Goal: Information Seeking & Learning: Learn about a topic

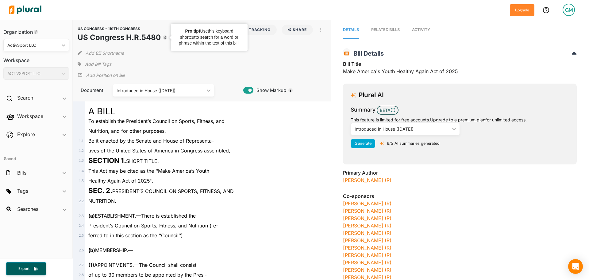
click at [176, 58] on div "US CONGRESS - 119TH CONGRESS US Congress H.R.5480 Tracking Share Email LinkedIn…" at bounding box center [202, 61] width 258 height 82
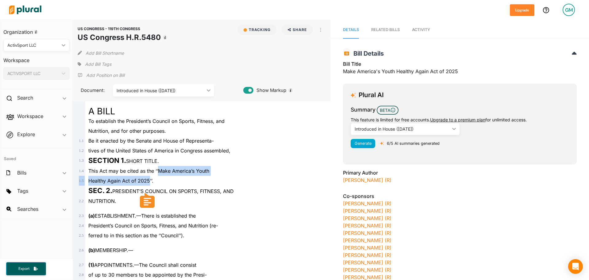
drag, startPoint x: 149, startPoint y: 180, endPoint x: 159, endPoint y: 168, distance: 15.3
copy div "Make America’s Youth 1 . 5 Healthy Again Act of 2025"
click at [420, 29] on span "Activity" at bounding box center [421, 29] width 18 height 5
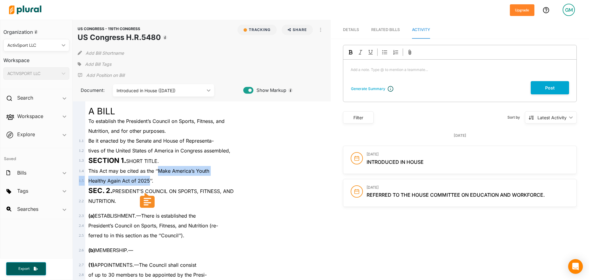
click at [352, 28] on span "Details" at bounding box center [351, 29] width 16 height 5
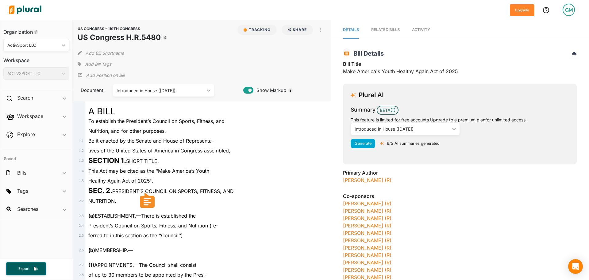
click at [106, 63] on span "Add Bill Tags" at bounding box center [98, 64] width 26 height 6
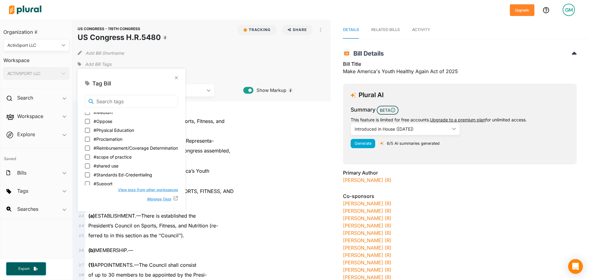
scroll to position [92, 0]
click at [87, 121] on input "#Physical Education" at bounding box center [87, 121] width 5 height 5
checkbox input "true"
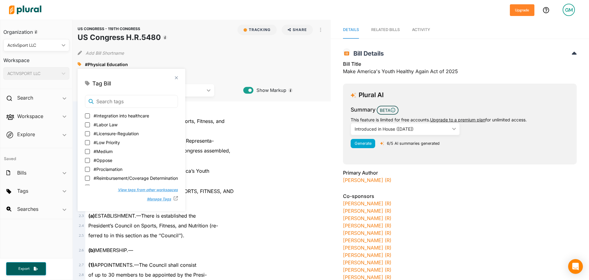
scroll to position [61, 0]
click at [85, 133] on input "#Low Priority" at bounding box center [87, 134] width 5 height 5
checkbox input "true"
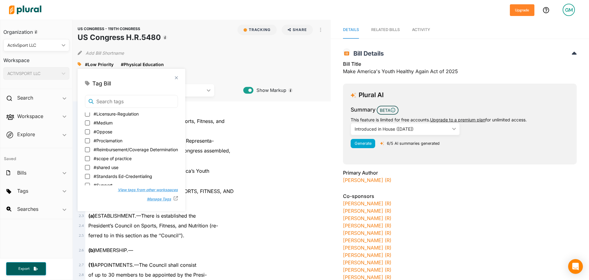
scroll to position [114, 0]
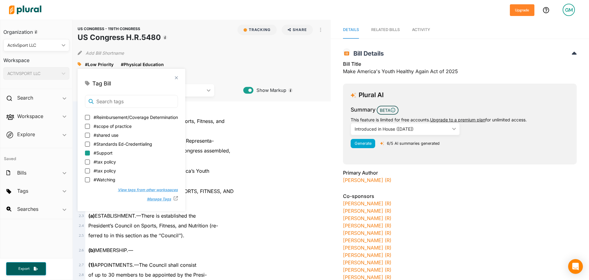
click at [89, 154] on input "#Support" at bounding box center [87, 152] width 5 height 5
checkbox input "true"
click at [181, 75] on div "close Tag Bill #Low Priority #Physical Education #Support #Athlete Safety #Crit…" at bounding box center [132, 140] width 108 height 142
click at [286, 176] on div "Healthy Again Act of 2025’’." at bounding box center [204, 181] width 239 height 10
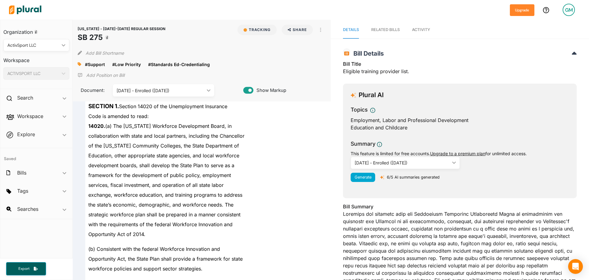
click at [422, 28] on span "Activity" at bounding box center [421, 29] width 18 height 5
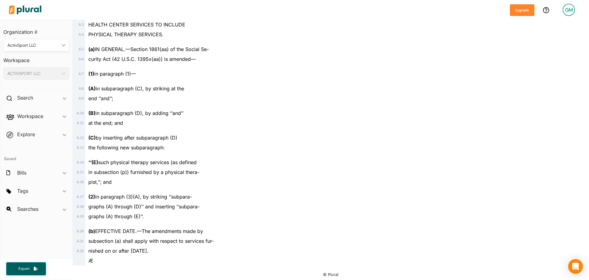
scroll to position [1295, 0]
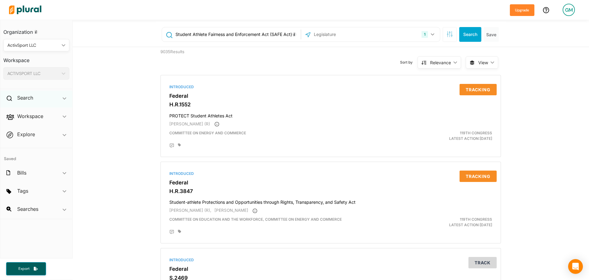
click at [8, 97] on icon at bounding box center [9, 98] width 6 height 6
drag, startPoint x: 25, startPoint y: 110, endPoint x: 78, endPoint y: 84, distance: 58.5
click at [25, 110] on h4 "Bills" at bounding box center [38, 112] width 57 height 6
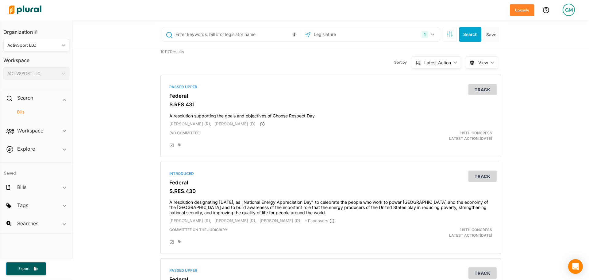
click at [221, 33] on input "text" at bounding box center [237, 35] width 124 height 12
click at [468, 36] on button "Search" at bounding box center [470, 34] width 22 height 15
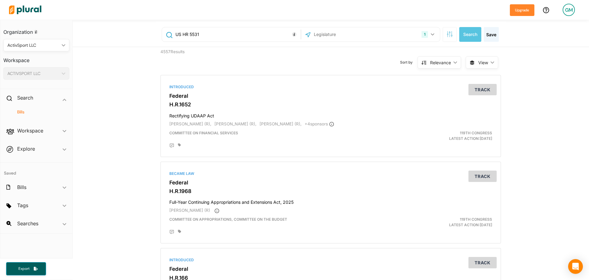
click at [183, 36] on input "US HR 5531" at bounding box center [237, 35] width 124 height 12
click at [186, 34] on input "US H.R 5531" at bounding box center [237, 35] width 124 height 12
click at [189, 34] on input "US H.R 5531" at bounding box center [237, 35] width 124 height 12
drag, startPoint x: 178, startPoint y: 33, endPoint x: 153, endPoint y: 32, distance: 24.9
click at [156, 32] on div "US H.R.5531 1 US Congress [US_STATE] [US_STATE] [US_STATE] [US_STATE] [US_STATE…" at bounding box center [331, 34] width 350 height 25
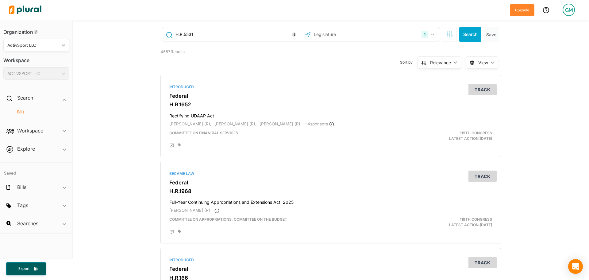
type input "H.R.5531"
click at [472, 33] on button "Search" at bounding box center [470, 34] width 22 height 15
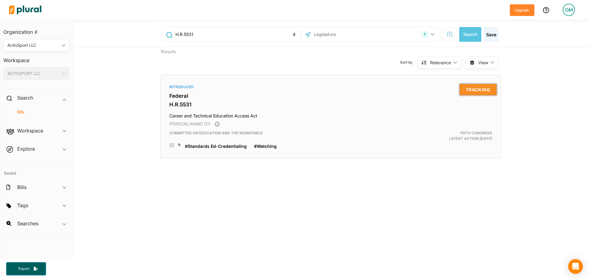
click at [476, 90] on button "Tracking" at bounding box center [478, 89] width 37 height 11
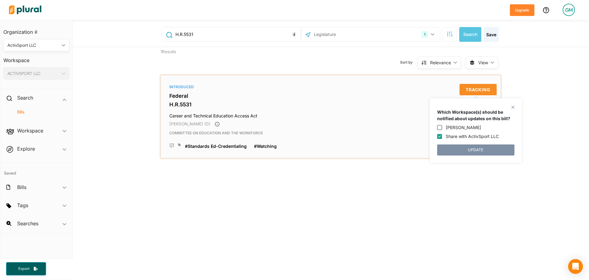
click at [325, 129] on div "Introduced Federal H.R.5531 Career and Technical Education Access Act [PERSON_N…" at bounding box center [330, 117] width 335 height 78
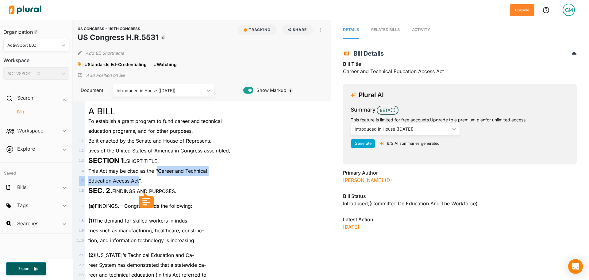
drag, startPoint x: 157, startPoint y: 171, endPoint x: 139, endPoint y: 181, distance: 20.6
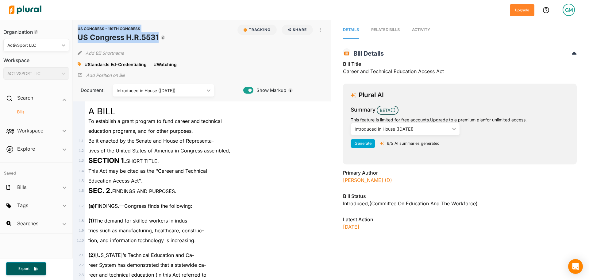
drag, startPoint x: 157, startPoint y: 37, endPoint x: 77, endPoint y: 37, distance: 80.4
click at [77, 37] on div "US CONGRESS - 119TH CONGRESS US Congress H.R.5531 Tracking Share Email LinkedIn…" at bounding box center [202, 61] width 258 height 82
click at [96, 40] on h1 "US Congress H.R.5531" at bounding box center [118, 37] width 81 height 11
drag, startPoint x: 158, startPoint y: 36, endPoint x: 78, endPoint y: 40, distance: 80.2
click at [78, 40] on h1 "US Congress H.R.5531" at bounding box center [118, 37] width 81 height 11
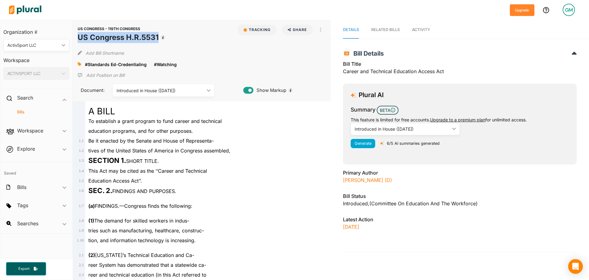
copy h1 "US Congress H.R.5531"
click at [21, 110] on h4 "Bills" at bounding box center [38, 112] width 57 height 6
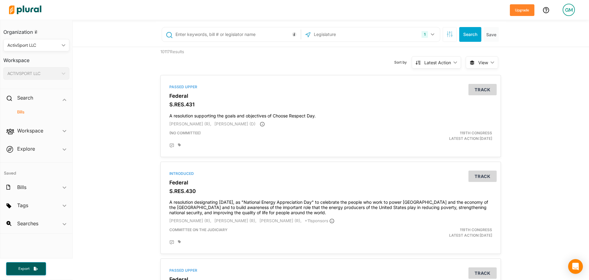
click at [239, 31] on input "text" at bounding box center [237, 35] width 124 height 12
click at [472, 37] on button "Search" at bounding box center [470, 34] width 22 height 15
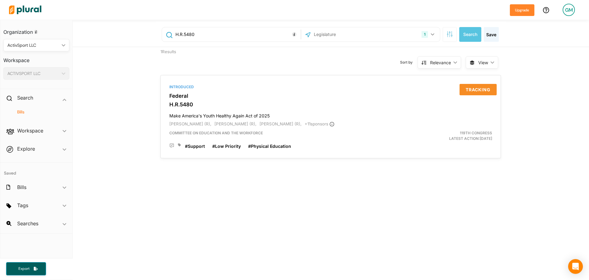
drag, startPoint x: 193, startPoint y: 34, endPoint x: 184, endPoint y: 33, distance: 9.2
click at [184, 33] on input "H.R.5480" at bounding box center [237, 35] width 124 height 12
click at [193, 34] on input "H.R.554" at bounding box center [237, 35] width 124 height 12
type input "H.R.5541"
click at [468, 30] on button "Search" at bounding box center [470, 34] width 22 height 15
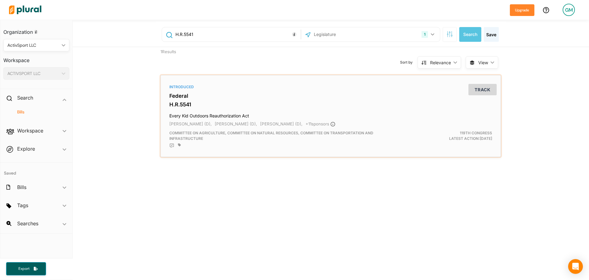
click at [181, 86] on div "Introduced" at bounding box center [330, 87] width 323 height 6
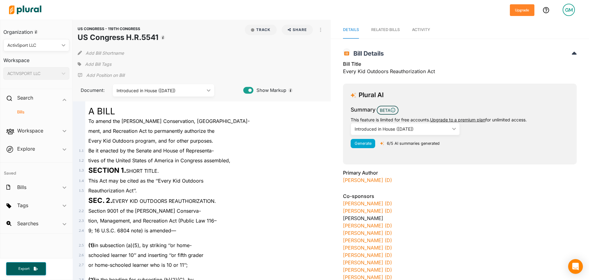
click at [26, 111] on h4 "Bills" at bounding box center [38, 112] width 57 height 6
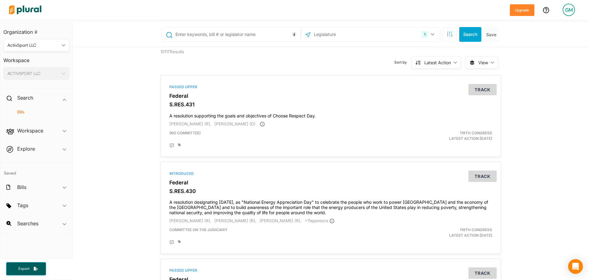
click at [204, 34] on input "text" at bounding box center [237, 35] width 124 height 12
type input "S.2833"
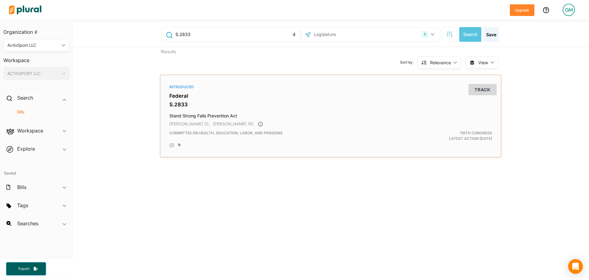
click at [187, 105] on h3 "S.2833" at bounding box center [330, 104] width 323 height 6
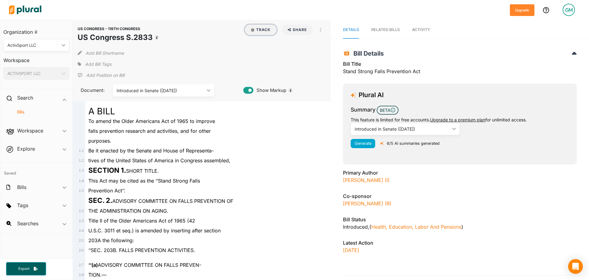
click at [259, 28] on button "Track" at bounding box center [261, 30] width 32 height 10
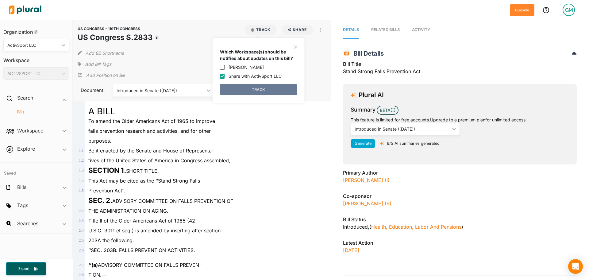
click at [252, 87] on button "TRACK" at bounding box center [258, 89] width 77 height 11
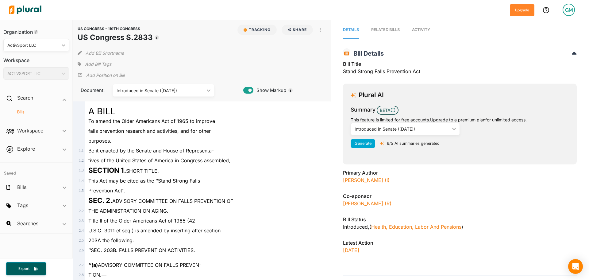
click at [99, 64] on span "Add Bill Tags" at bounding box center [98, 64] width 26 height 6
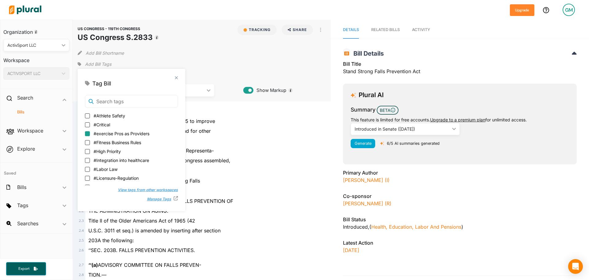
click at [88, 133] on input "#exercise Pros as Providers" at bounding box center [87, 133] width 5 height 5
checkbox input "true"
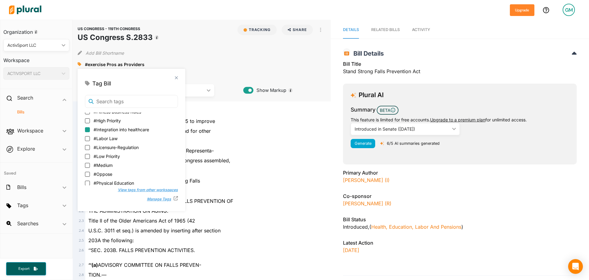
click at [86, 129] on input "#Integration into healthcare" at bounding box center [87, 129] width 5 height 5
checkbox input "true"
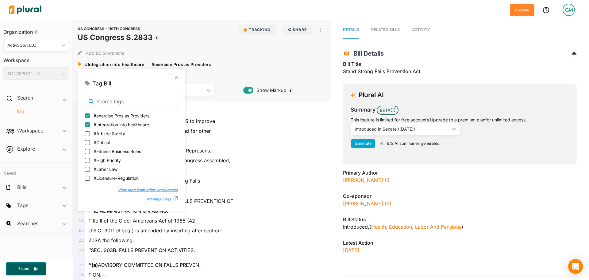
click at [88, 117] on input "#exercise Pros as Providers" at bounding box center [87, 115] width 5 height 5
checkbox input "false"
click at [87, 156] on input "#Low Priority" at bounding box center [87, 156] width 5 height 5
checkbox input "true"
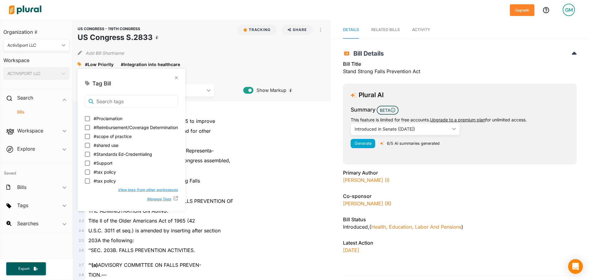
scroll to position [114, 0]
click at [90, 179] on input "#Watching" at bounding box center [87, 179] width 5 height 5
checkbox input "true"
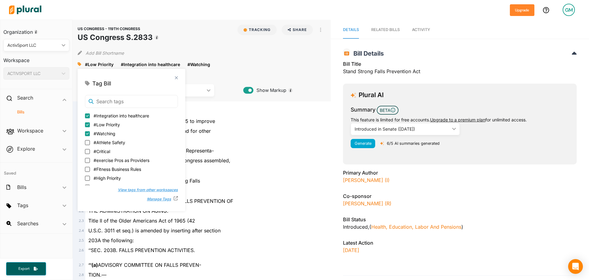
click at [277, 185] on div "This Act may be cited as the ‘‘Stand Strong Falls" at bounding box center [204, 181] width 239 height 10
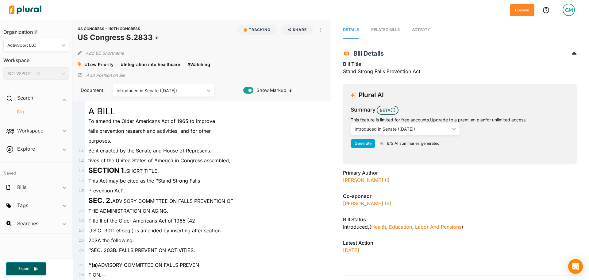
click at [150, 37] on h1 "US Congress S.2833" at bounding box center [115, 37] width 75 height 11
click at [151, 37] on h1 "US Congress S.2833" at bounding box center [115, 37] width 75 height 11
drag, startPoint x: 151, startPoint y: 37, endPoint x: 83, endPoint y: 38, distance: 67.8
click at [83, 38] on h1 "US Congress S.2833" at bounding box center [115, 37] width 75 height 11
copy div "US Congress S.2833 Tracking"
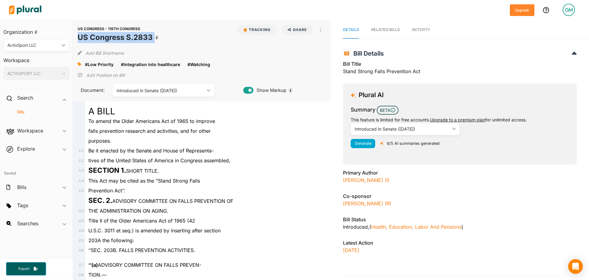
click at [28, 112] on h4 "Bills" at bounding box center [38, 112] width 57 height 6
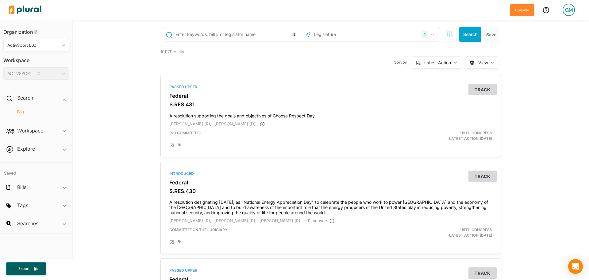
click at [207, 39] on input "text" at bounding box center [237, 35] width 124 height 12
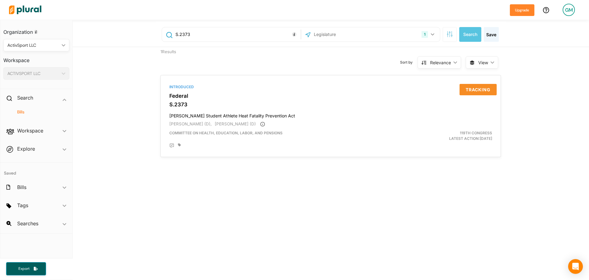
drag, startPoint x: 196, startPoint y: 34, endPoint x: 146, endPoint y: 30, distance: 49.6
click at [146, 30] on div "S.2373 1 US Congress [US_STATE] [US_STATE] [US_STATE] [US_STATE] [US_STATE] [US…" at bounding box center [331, 33] width 516 height 27
type input "H.R.3847"
click at [462, 34] on button "Search" at bounding box center [470, 34] width 22 height 15
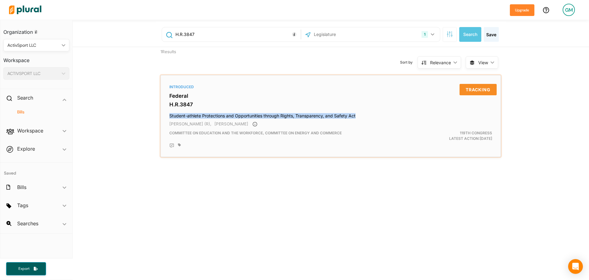
drag, startPoint x: 357, startPoint y: 114, endPoint x: 168, endPoint y: 115, distance: 188.1
click at [169, 115] on h4 "Student-athlete Protections and Opportunities through Rights, Transparency, and…" at bounding box center [330, 114] width 323 height 8
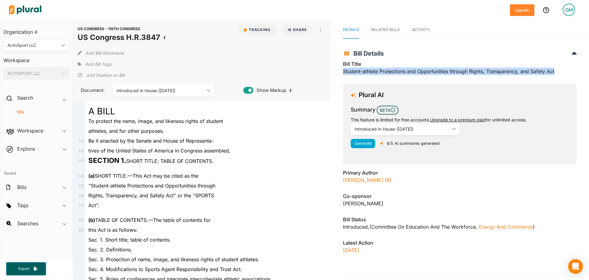
drag, startPoint x: 557, startPoint y: 72, endPoint x: 340, endPoint y: 78, distance: 217.6
click at [340, 78] on div "US CONGRESS - 119TH CONGRESS US Congress H.R.3847 Bill Details Bill Title Stude…" at bounding box center [460, 160] width 258 height 230
copy div "Student-athlete Protections and Opportunities through Rights, Transparency, and…"
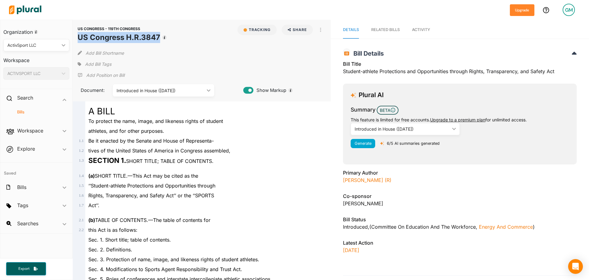
drag, startPoint x: 159, startPoint y: 37, endPoint x: 80, endPoint y: 38, distance: 79.2
click at [80, 38] on h1 "US Congress H.R.3847" at bounding box center [119, 37] width 83 height 11
copy h1 "US Congress H.R.3847"
click at [102, 66] on span "Add Bill Tags" at bounding box center [98, 64] width 26 height 6
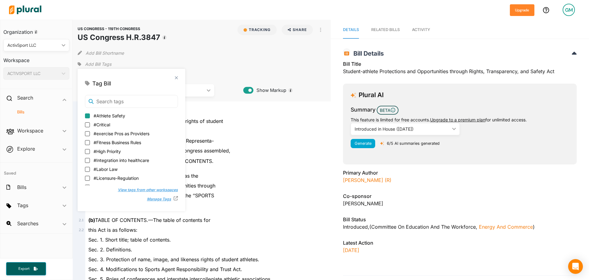
click at [87, 117] on input "#Athlete Safety" at bounding box center [87, 115] width 5 height 5
checkbox input "true"
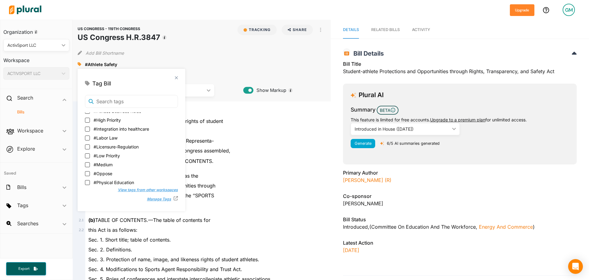
scroll to position [31, 0]
click at [87, 156] on input "#Low Priority" at bounding box center [87, 156] width 5 height 5
checkbox input "true"
click at [90, 180] on label "#Watching" at bounding box center [131, 179] width 93 height 6
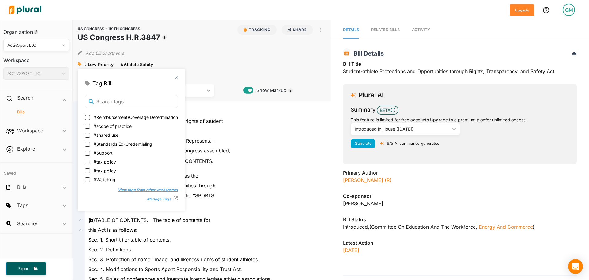
click at [90, 180] on input "#Watching" at bounding box center [87, 179] width 5 height 5
checkbox input "true"
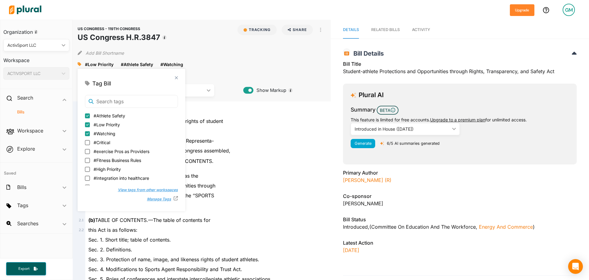
click at [290, 154] on div "tives of the United States of America in Congress assembled," at bounding box center [204, 150] width 239 height 10
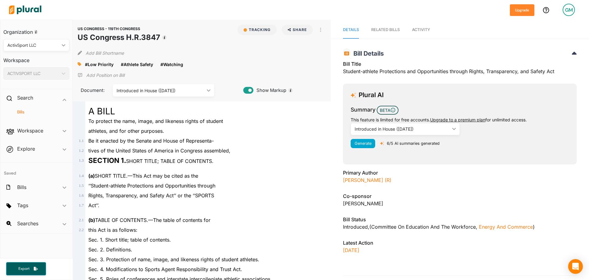
click at [21, 112] on h4 "Bills" at bounding box center [38, 112] width 57 height 6
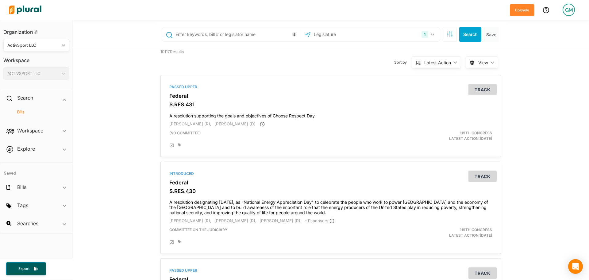
click at [185, 37] on input "text" at bounding box center [237, 35] width 124 height 12
type input "H.R.1552"
click at [465, 32] on button "Search" at bounding box center [470, 34] width 22 height 15
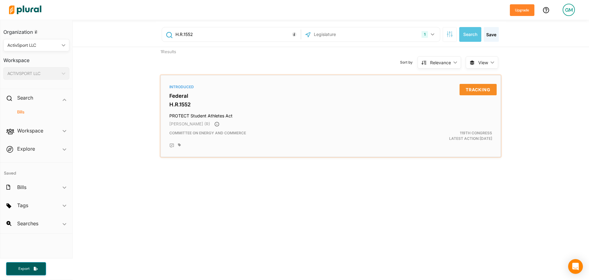
click at [182, 86] on div "Introduced" at bounding box center [330, 87] width 323 height 6
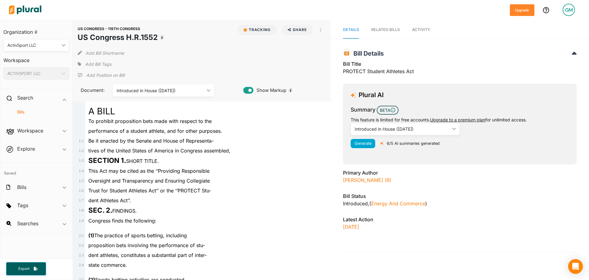
click at [107, 61] on span "Add Bill Tags" at bounding box center [98, 64] width 26 height 6
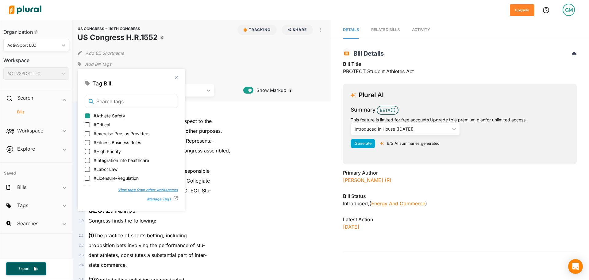
click at [87, 117] on input "#Athlete Safety" at bounding box center [87, 115] width 5 height 5
checkbox input "true"
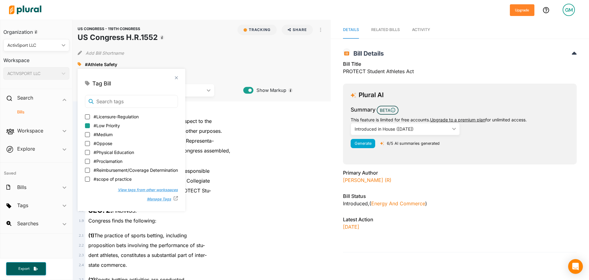
click at [87, 124] on input "#Low Priority" at bounding box center [87, 125] width 5 height 5
checkbox input "true"
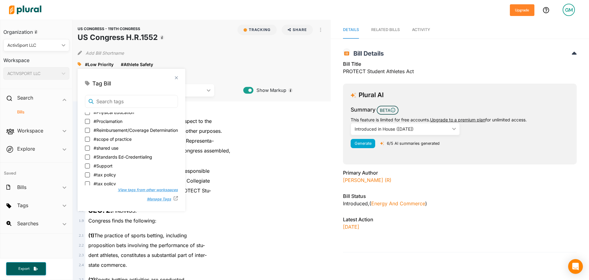
scroll to position [114, 0]
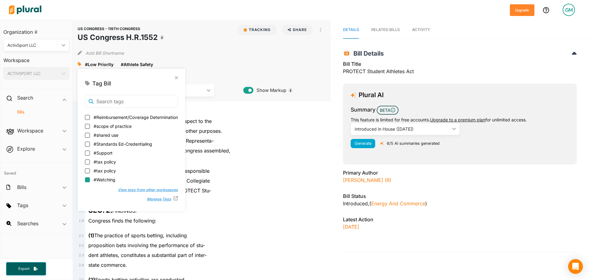
click at [87, 180] on input "#Watching" at bounding box center [87, 179] width 5 height 5
checkbox input "true"
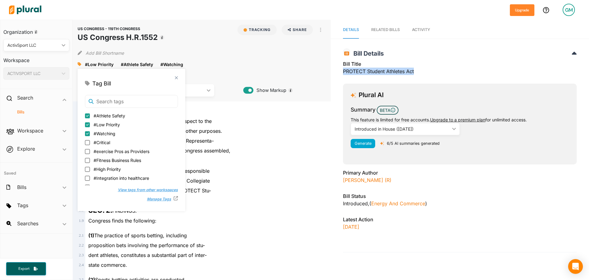
drag, startPoint x: 403, startPoint y: 71, endPoint x: 341, endPoint y: 72, distance: 62.6
click at [343, 72] on div "Bill Title PROTECT Student Athletes Act" at bounding box center [460, 69] width 234 height 18
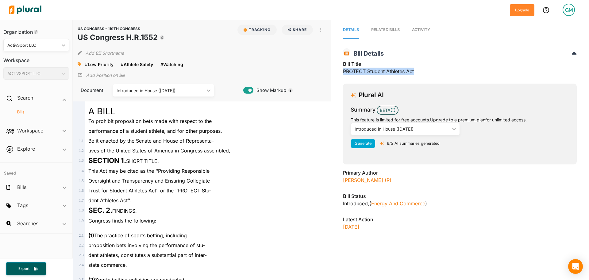
copy div "PROTECT Student Athletes Act"
drag, startPoint x: 158, startPoint y: 39, endPoint x: 137, endPoint y: 40, distance: 21.8
click at [137, 40] on div "US CONGRESS - 119TH CONGRESS US Congress H.R.1552 Tracking Share Email LinkedIn…" at bounding box center [202, 34] width 249 height 18
click at [153, 42] on h1 "US Congress H.R.1552" at bounding box center [118, 37] width 80 height 11
drag, startPoint x: 156, startPoint y: 37, endPoint x: 78, endPoint y: 39, distance: 77.6
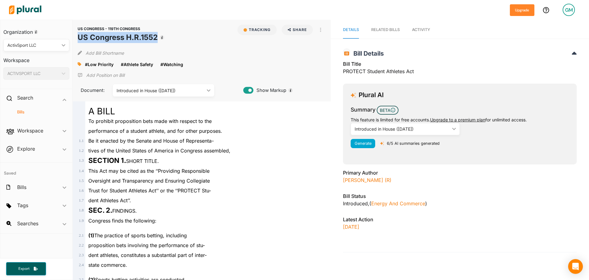
click at [78, 39] on h1 "US Congress H.R.1552" at bounding box center [118, 37] width 80 height 11
copy h1 "US Congress H.R.1552"
